Goal: Use online tool/utility: Utilize a website feature to perform a specific function

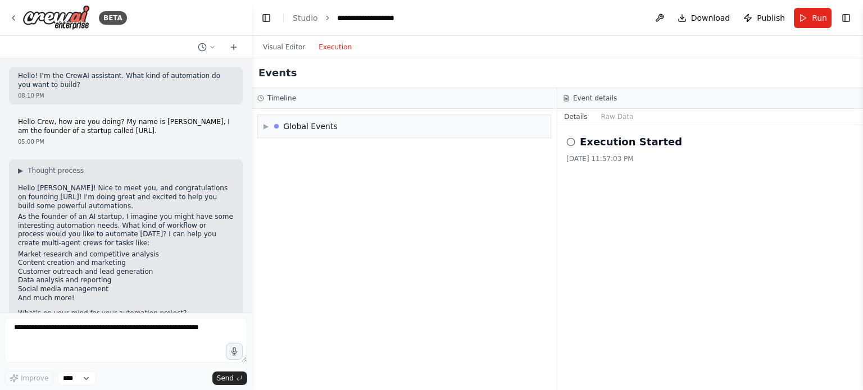
scroll to position [1442, 0]
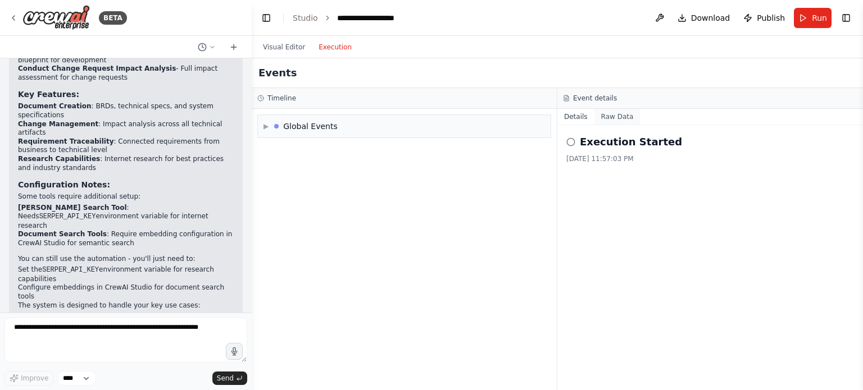
click at [612, 118] on button "Raw Data" at bounding box center [617, 117] width 46 height 16
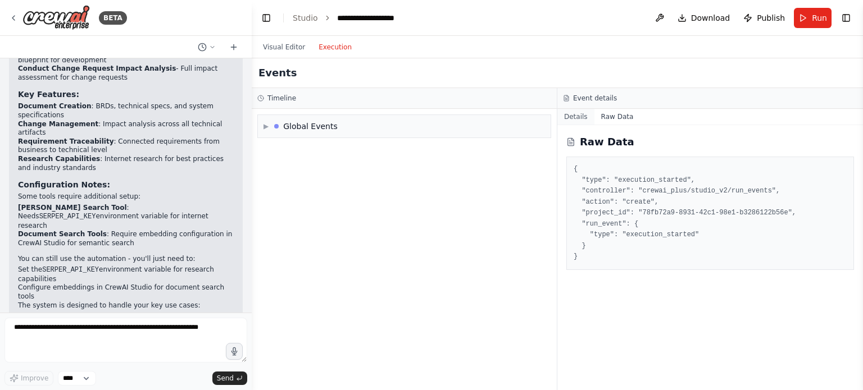
click at [574, 117] on button "Details" at bounding box center [575, 117] width 37 height 16
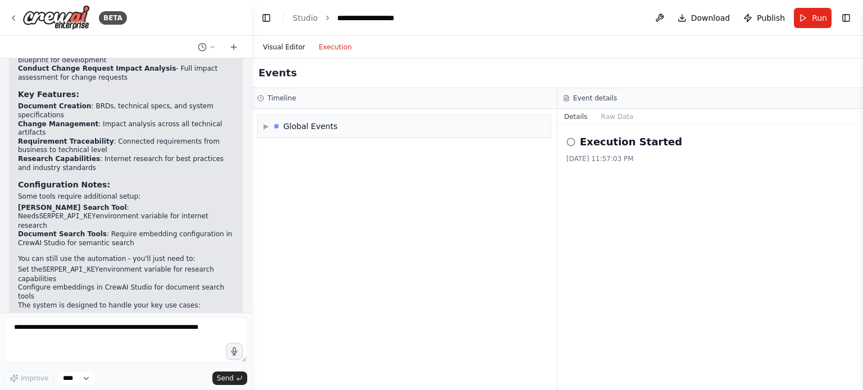
click at [272, 47] on button "Visual Editor" at bounding box center [284, 46] width 56 height 13
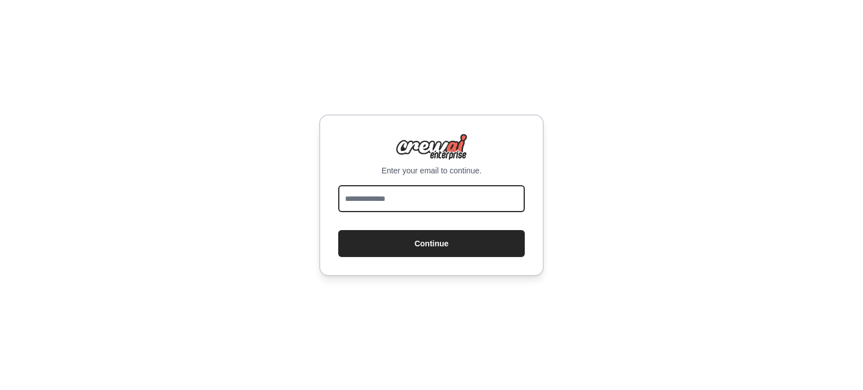
click at [376, 198] on input "email" at bounding box center [431, 198] width 187 height 27
type input "**********"
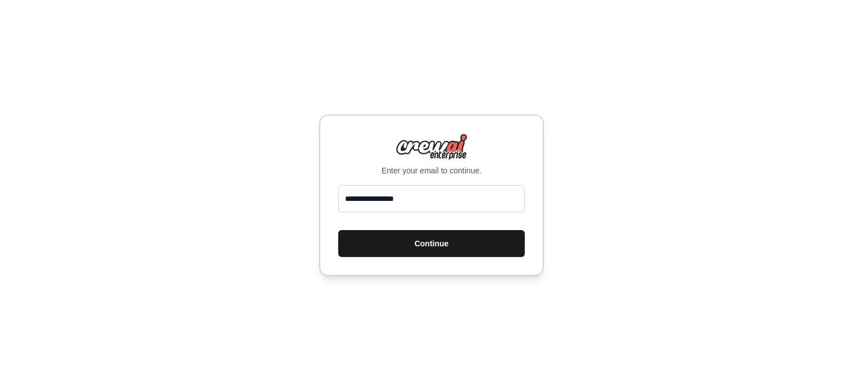
click at [401, 240] on button "Continue" at bounding box center [431, 243] width 187 height 27
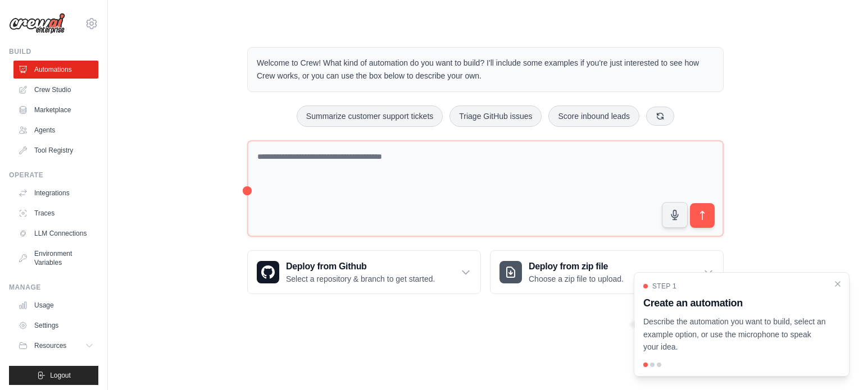
drag, startPoint x: 807, startPoint y: 380, endPoint x: 811, endPoint y: 326, distance: 54.6
click at [811, 326] on p "Describe the automation you want to build, select an example option, or use the…" at bounding box center [734, 335] width 183 height 38
click at [841, 325] on div "Step 1 Create an automation Describe the automation you want to build, select a…" at bounding box center [742, 324] width 216 height 105
click at [752, 278] on div "Step 1 Create an automation Describe the automation you want to build, select a…" at bounding box center [742, 324] width 216 height 105
drag, startPoint x: 752, startPoint y: 277, endPoint x: 695, endPoint y: 280, distance: 57.4
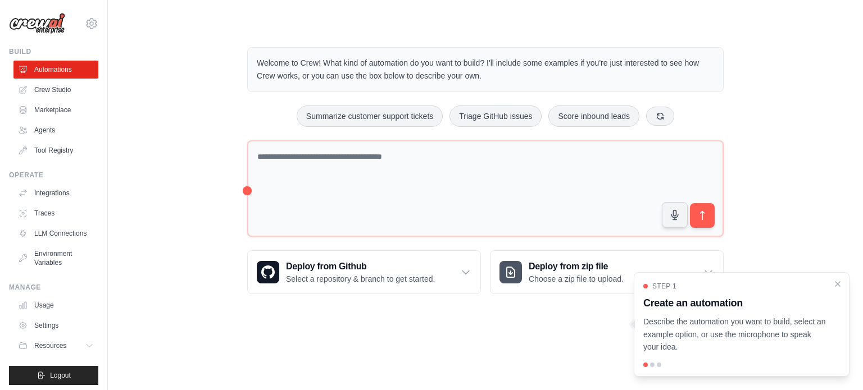
click at [695, 280] on div "Step 1 Create an automation Describe the automation you want to build, select a…" at bounding box center [742, 324] width 216 height 105
click at [52, 91] on link "Crew Studio" at bounding box center [57, 90] width 85 height 18
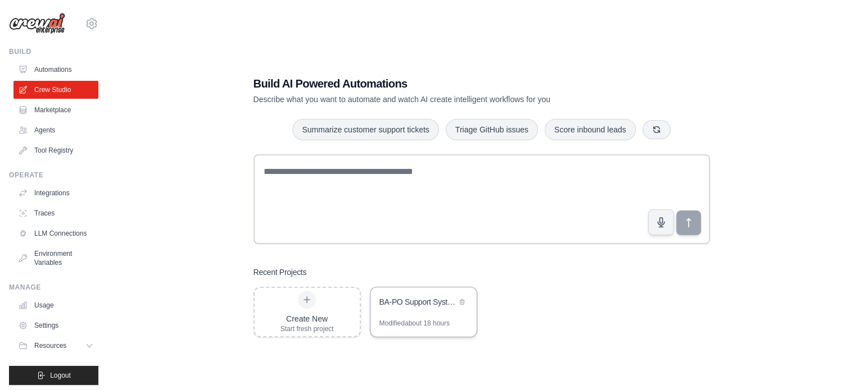
click at [419, 305] on div "BA-PO Support System" at bounding box center [417, 302] width 77 height 11
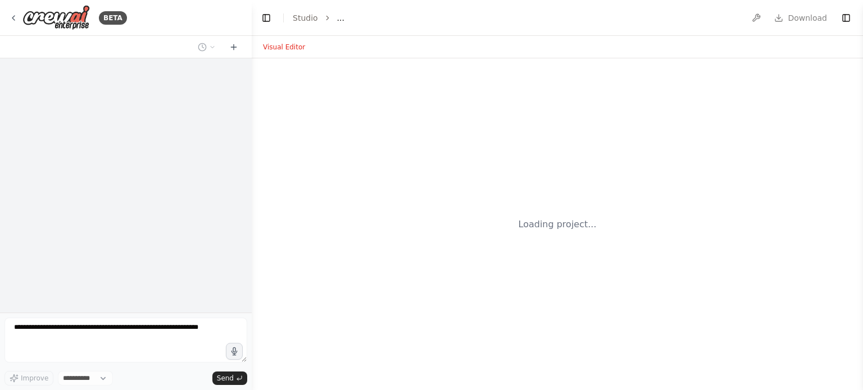
select select "****"
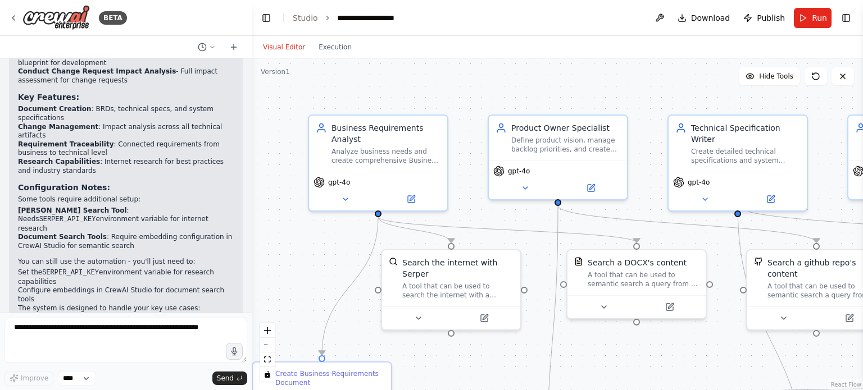
scroll to position [1442, 0]
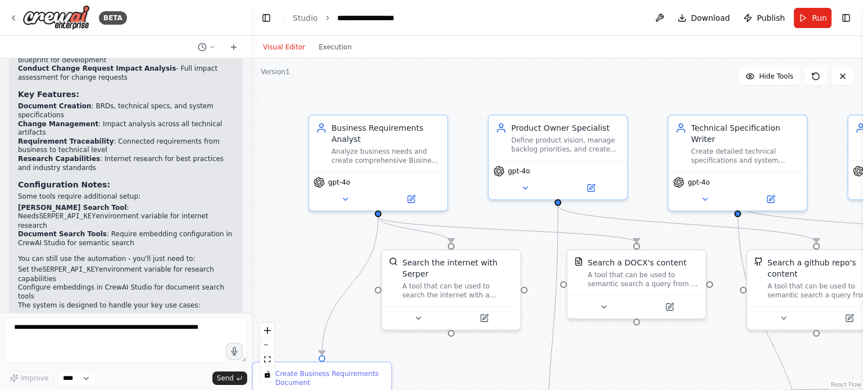
click at [20, 185] on div "Perfect! I've created a comprehensive multi-agent system to support your Busine…" at bounding box center [126, 117] width 216 height 507
